Goal: Information Seeking & Learning: Learn about a topic

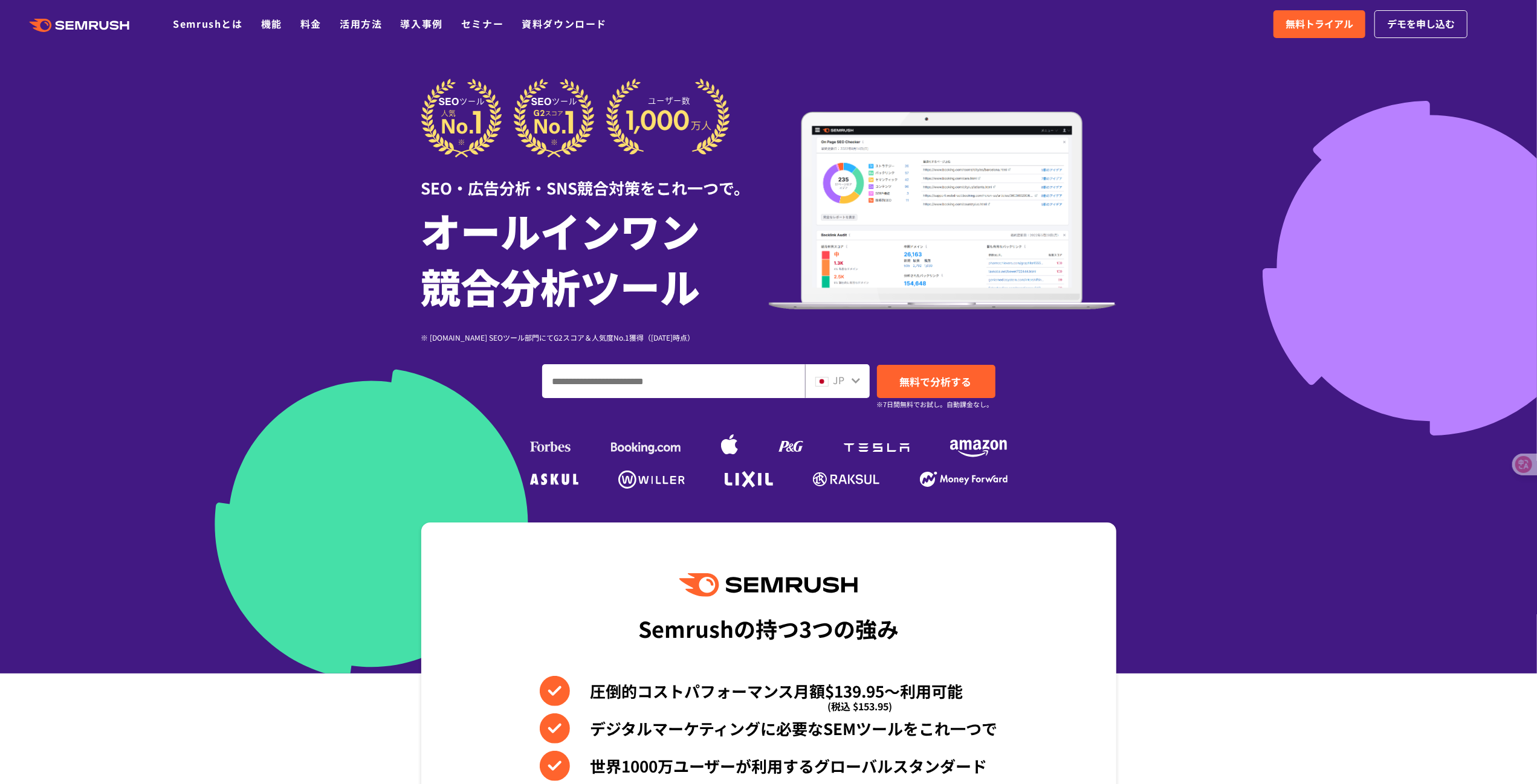
click at [859, 384] on icon at bounding box center [855, 381] width 8 height 6
click at [859, 383] on icon at bounding box center [856, 380] width 10 height 10
click at [849, 383] on div "JP" at bounding box center [835, 380] width 39 height 16
click at [837, 386] on span "JP" at bounding box center [839, 380] width 11 height 15
click at [724, 386] on input "ドメイン、キーワードまたはURLを入力してください" at bounding box center [674, 381] width 261 height 32
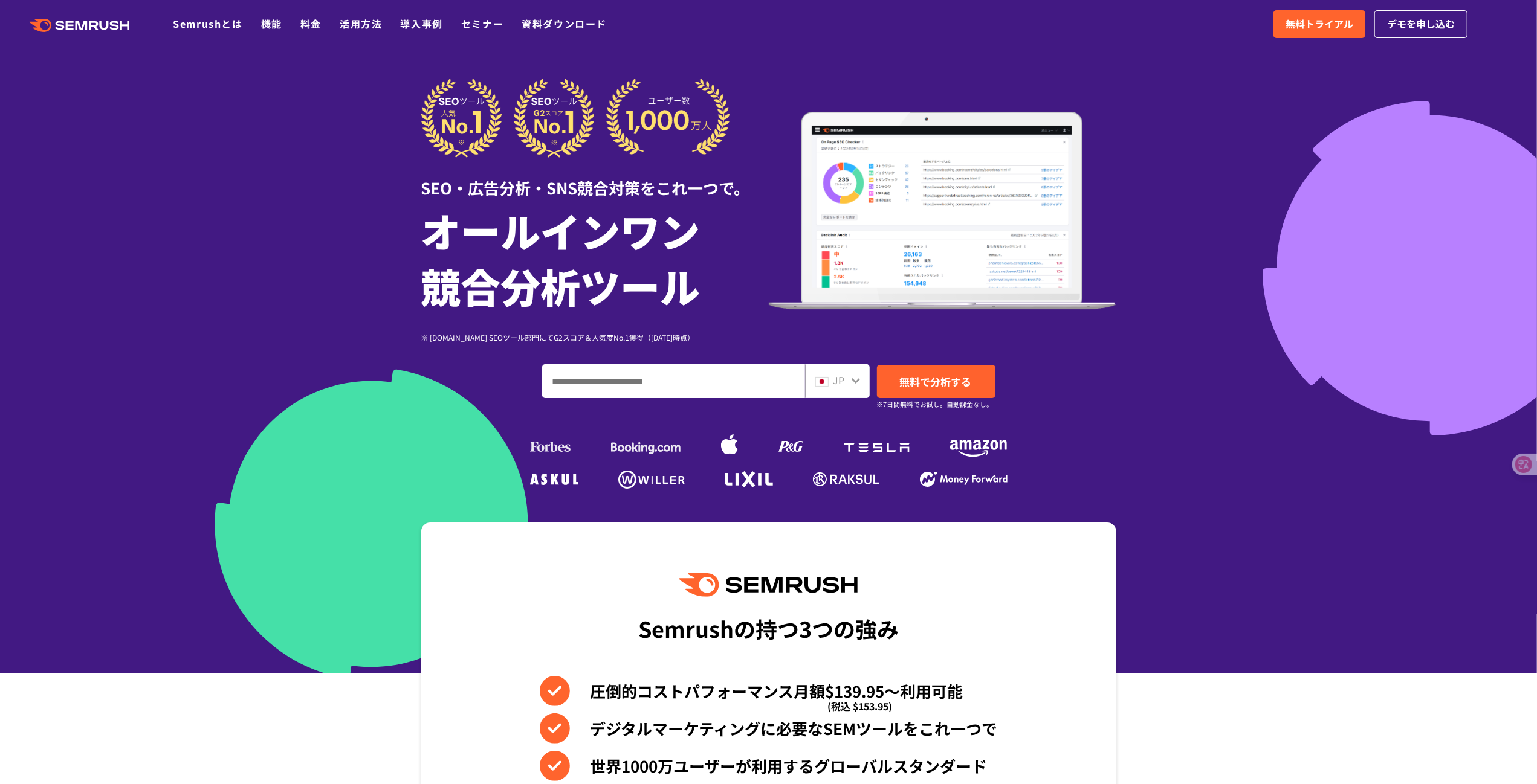
click at [855, 386] on icon at bounding box center [856, 380] width 10 height 10
click at [813, 387] on div "JP" at bounding box center [838, 381] width 64 height 34
click at [730, 386] on input "ドメイン、キーワードまたはURLを入力してください" at bounding box center [674, 381] width 261 height 32
click at [641, 383] on input "ドメイン、キーワードまたはURLを入力してください" at bounding box center [674, 381] width 261 height 32
paste input "**********"
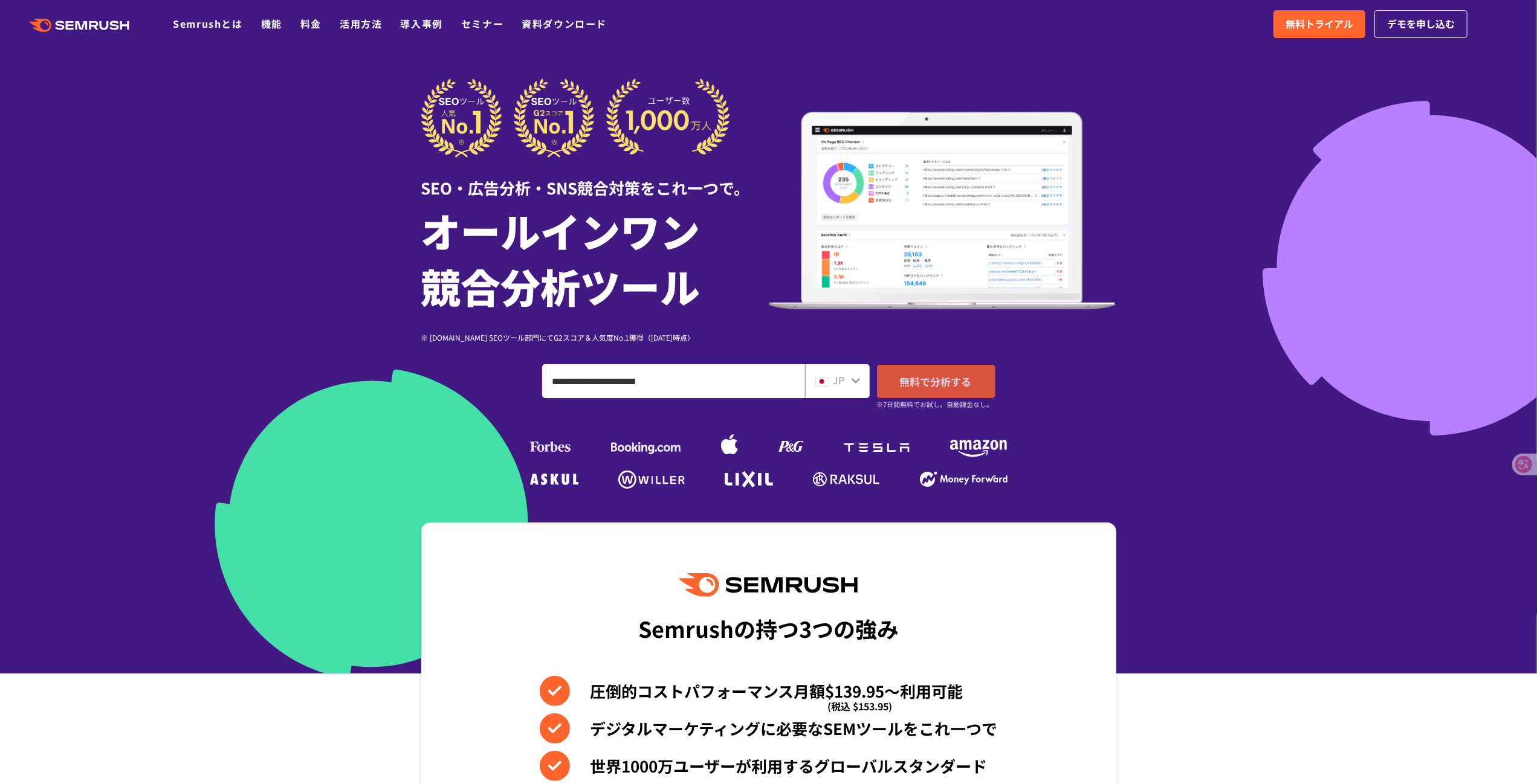
type input "**********"
click at [904, 389] on span "無料で分析する" at bounding box center [936, 382] width 72 height 15
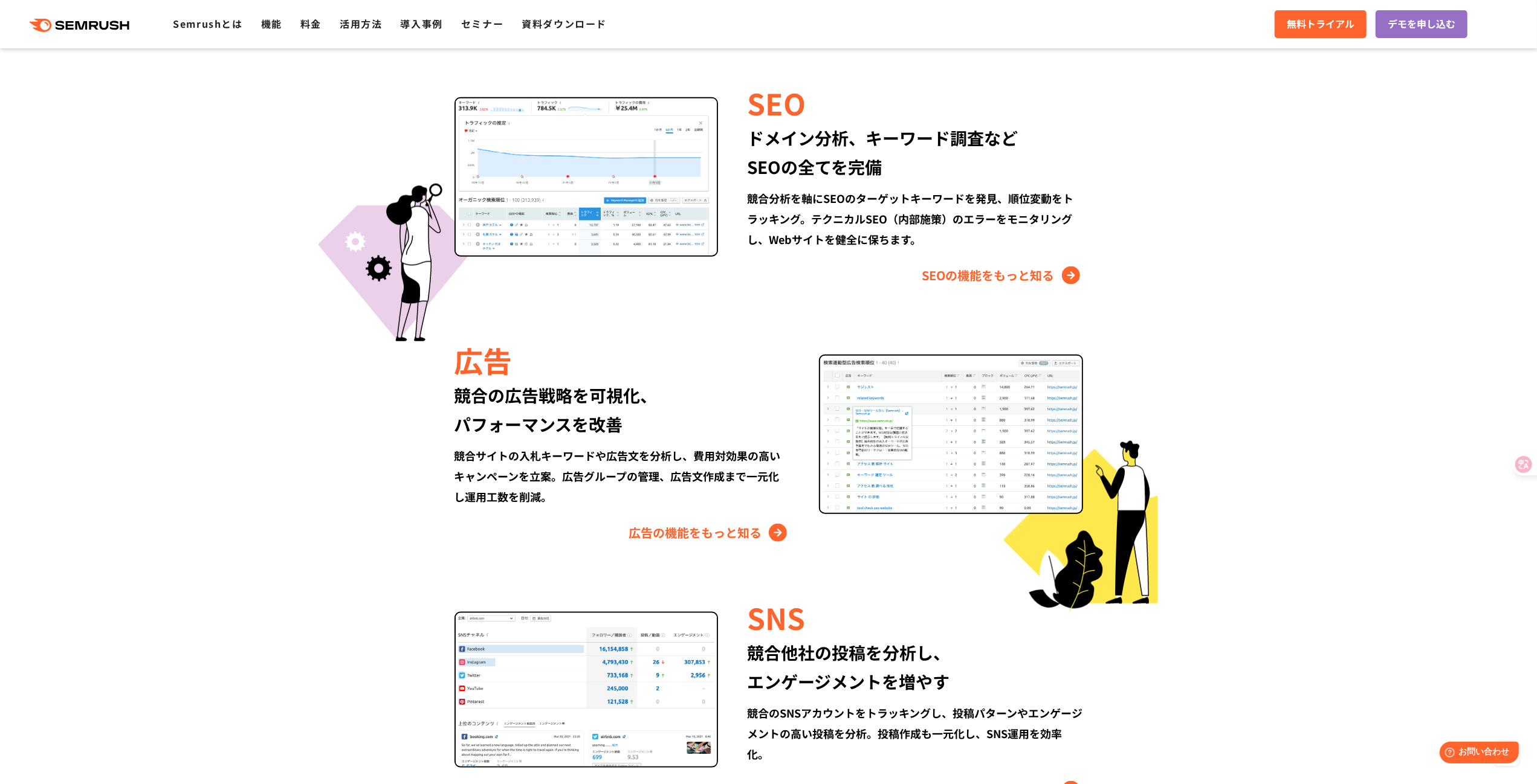
scroll to position [906, 0]
